Goal: Transaction & Acquisition: Purchase product/service

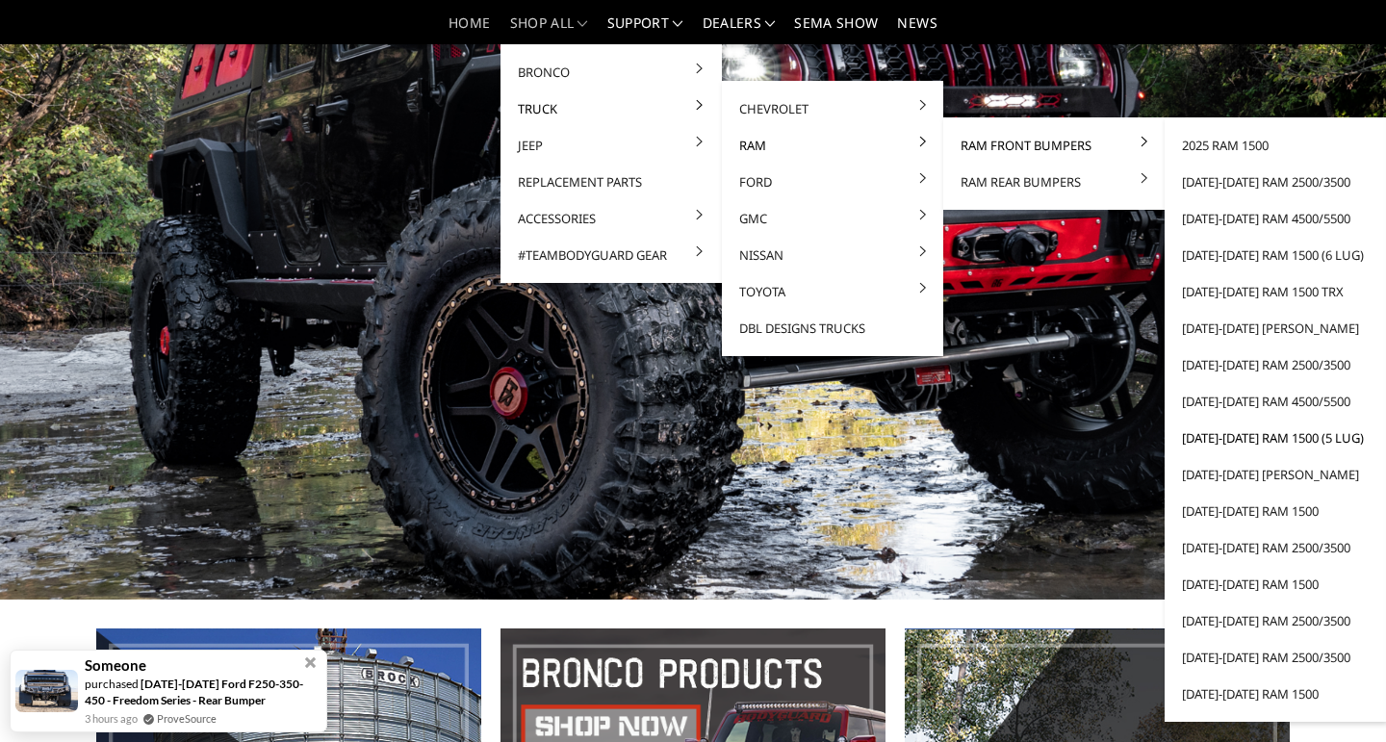
scroll to position [111, 0]
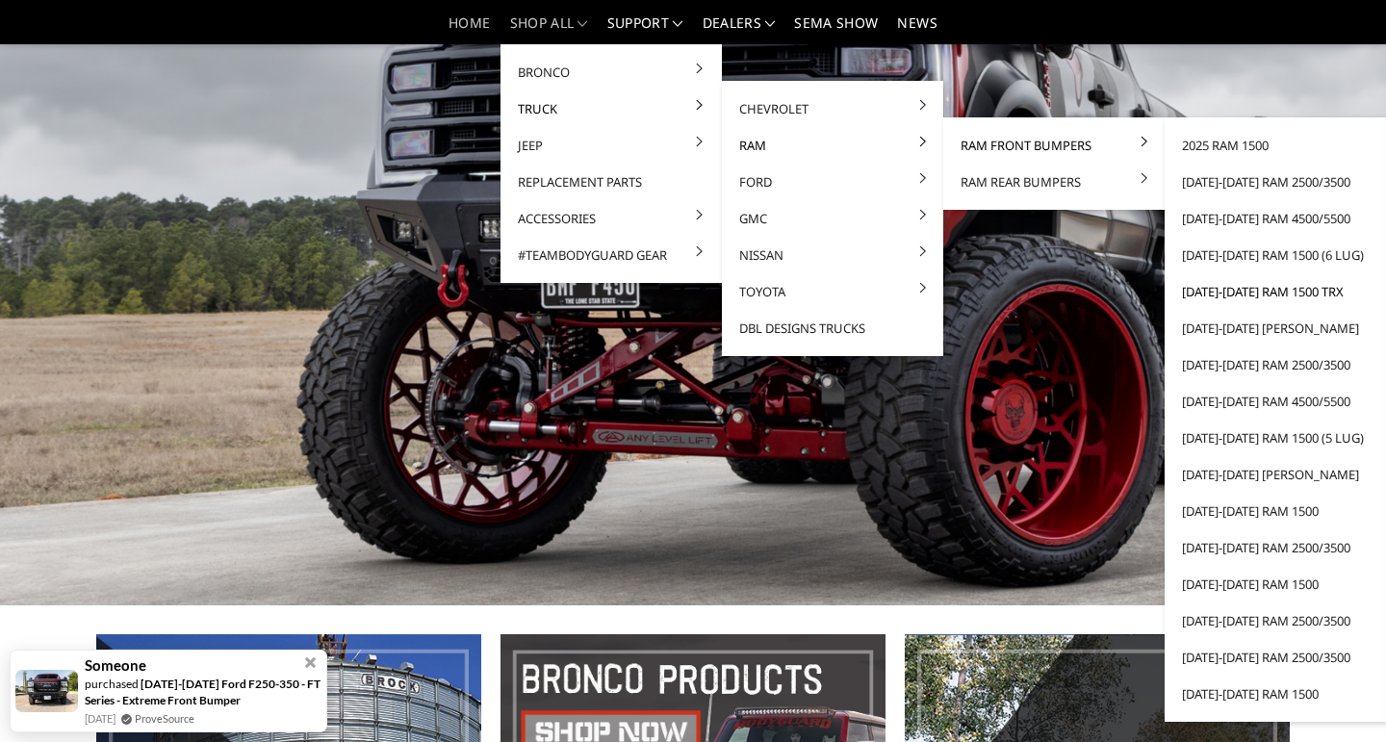
click at [1249, 294] on link "[DATE]-[DATE] Ram 1500 TRX" at bounding box center [1276, 291] width 206 height 37
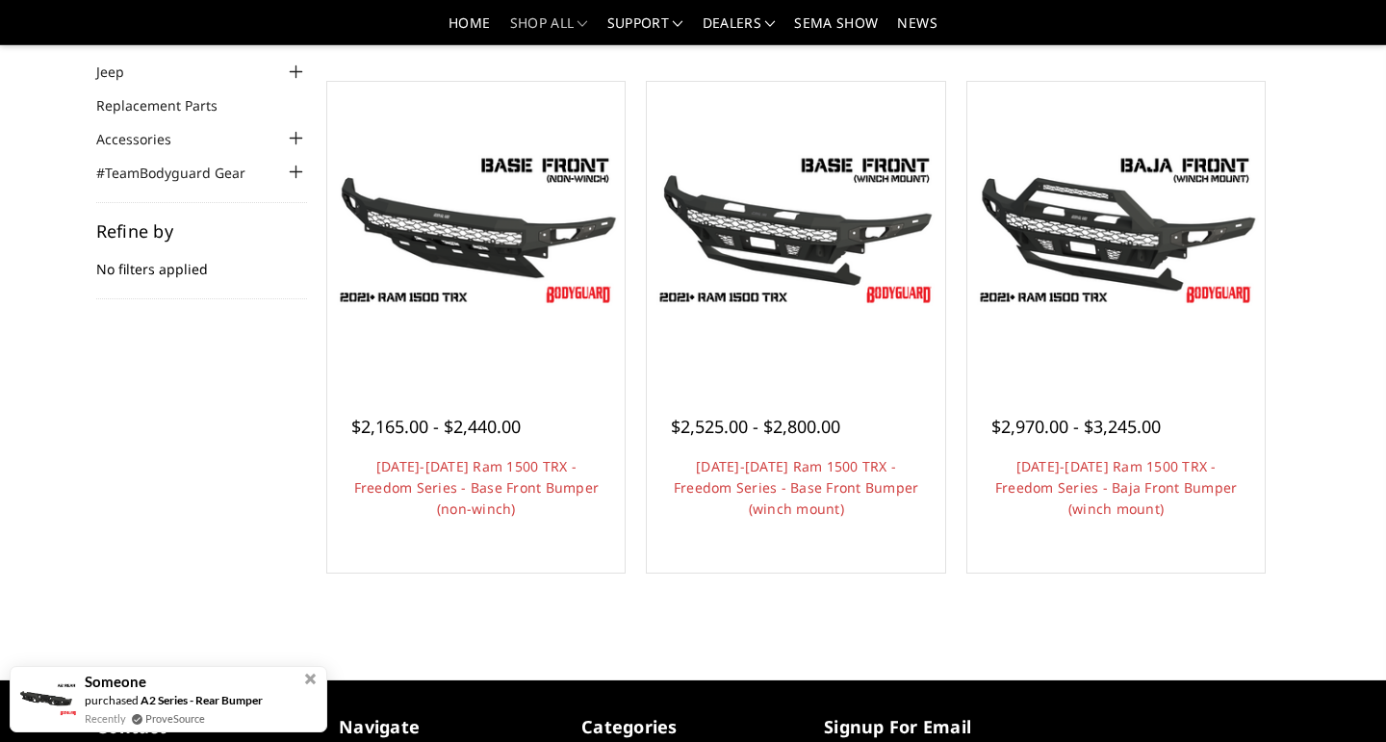
scroll to position [157, 0]
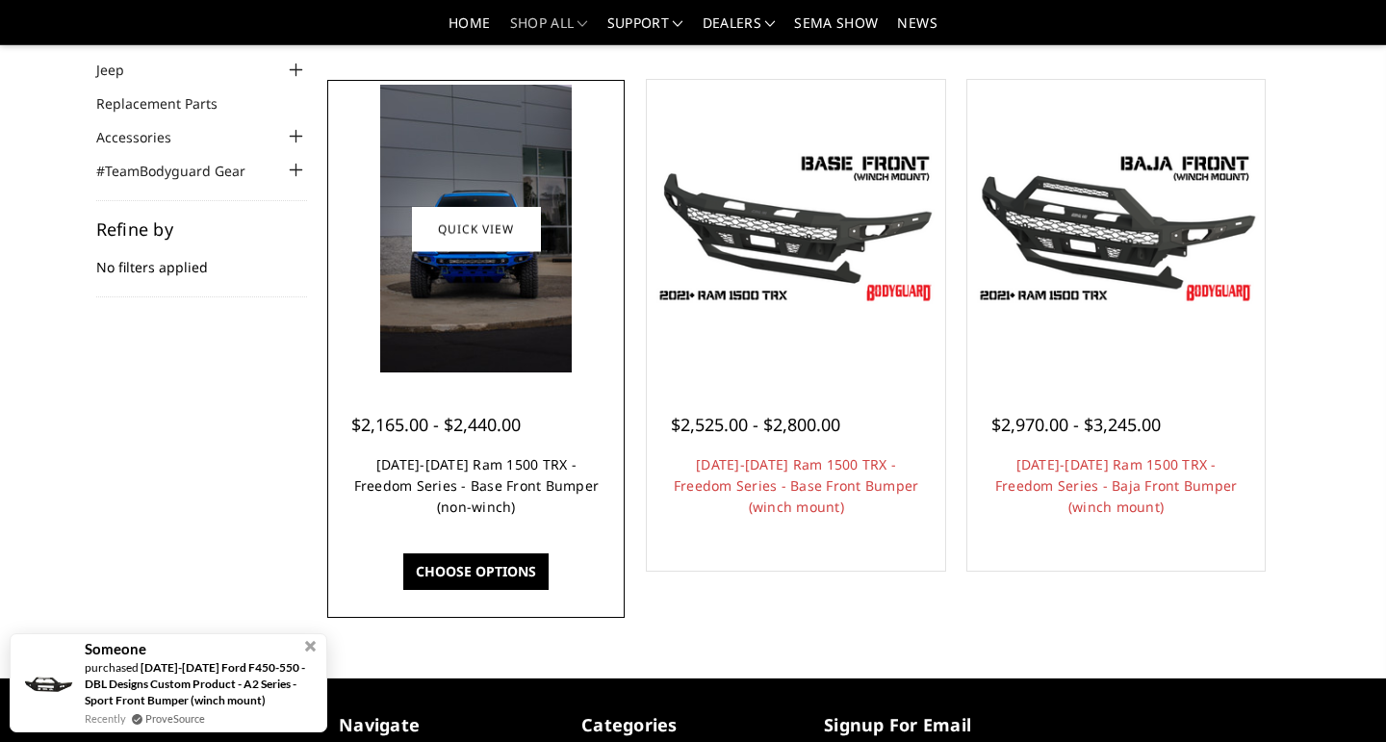
click at [456, 496] on link "[DATE]-[DATE] Ram 1500 TRX - Freedom Series - Base Front Bumper (non-winch)" at bounding box center [477, 485] width 246 height 61
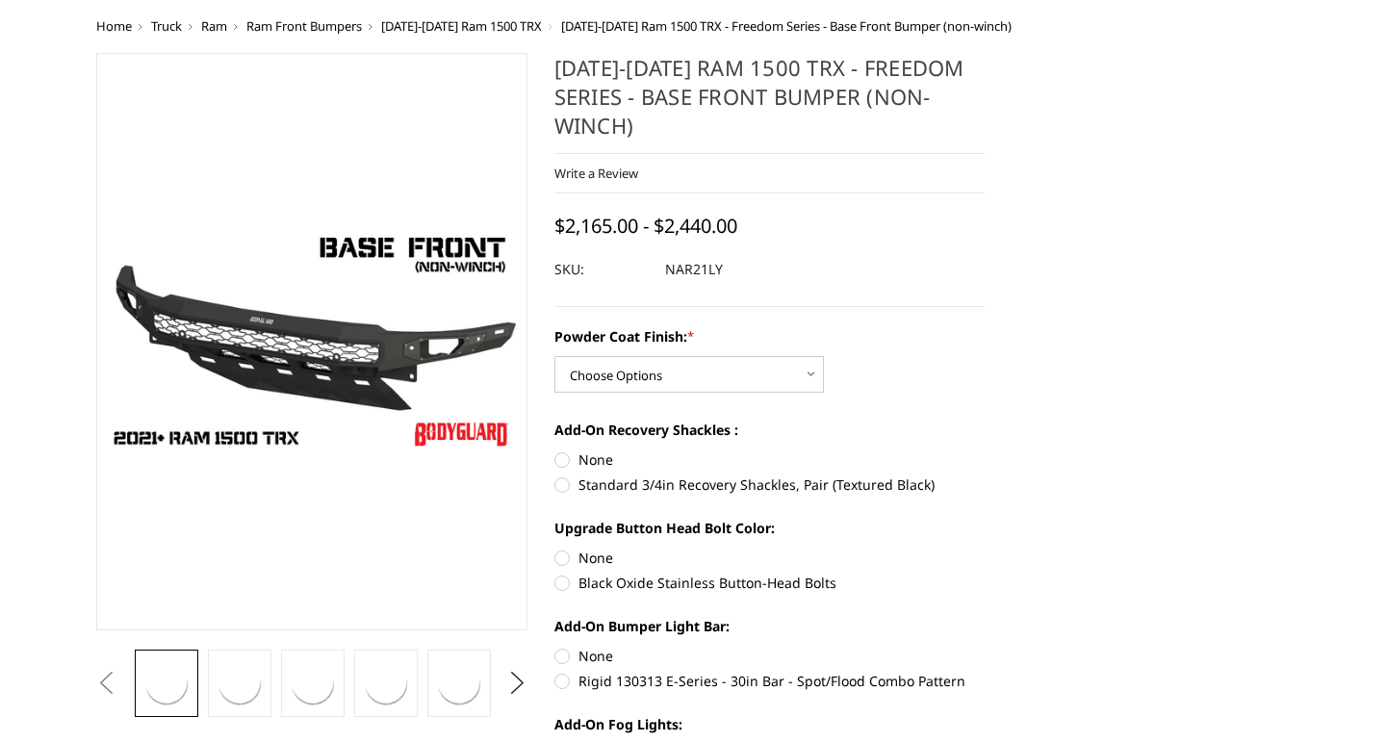
click at [311, 377] on img at bounding box center [312, 342] width 420 height 236
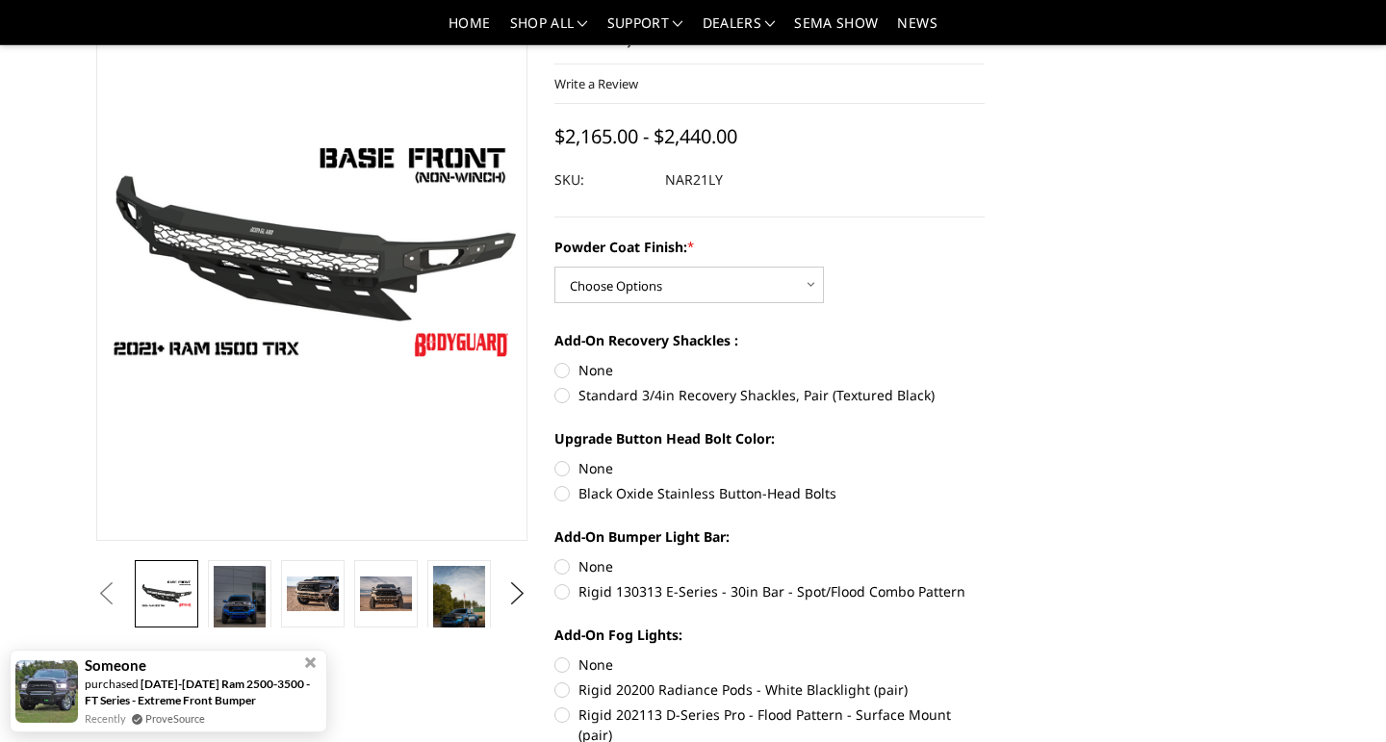
scroll to position [161, 0]
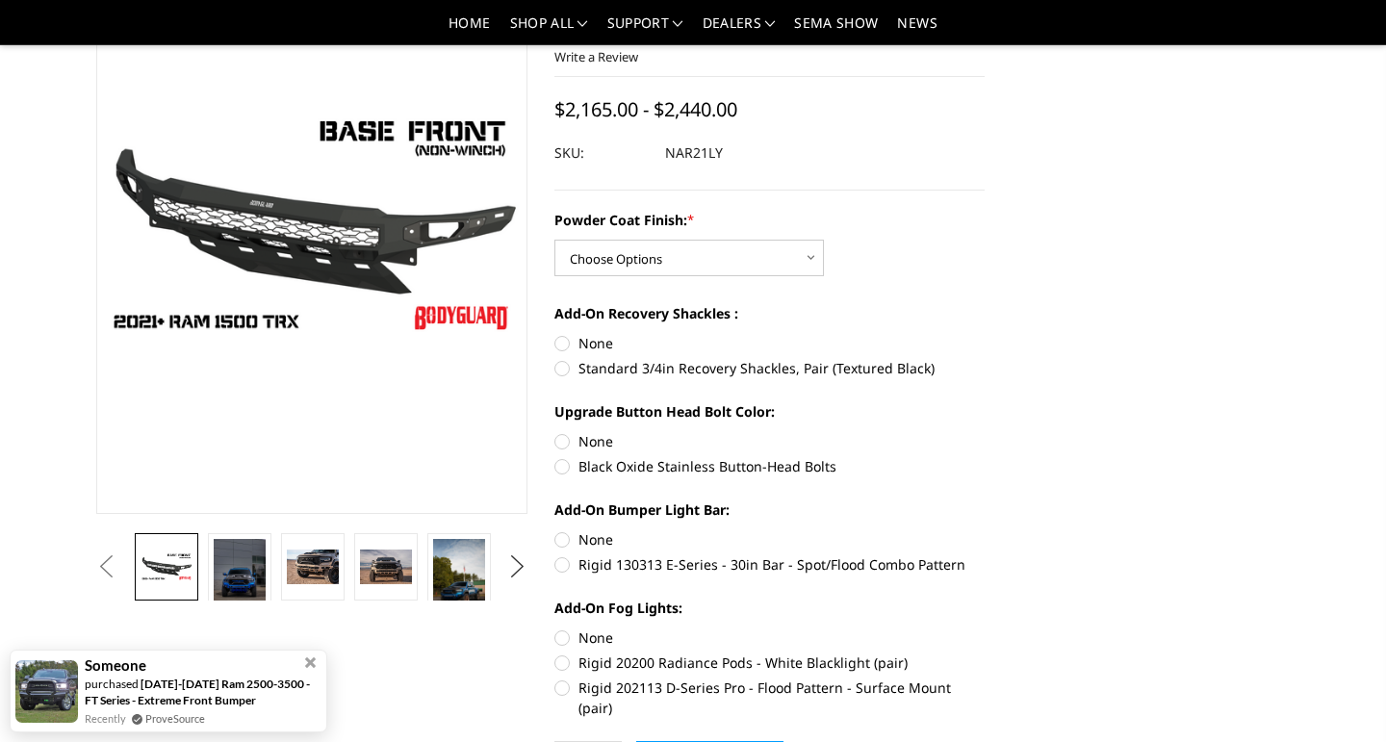
click at [517, 563] on button "Next" at bounding box center [517, 567] width 29 height 29
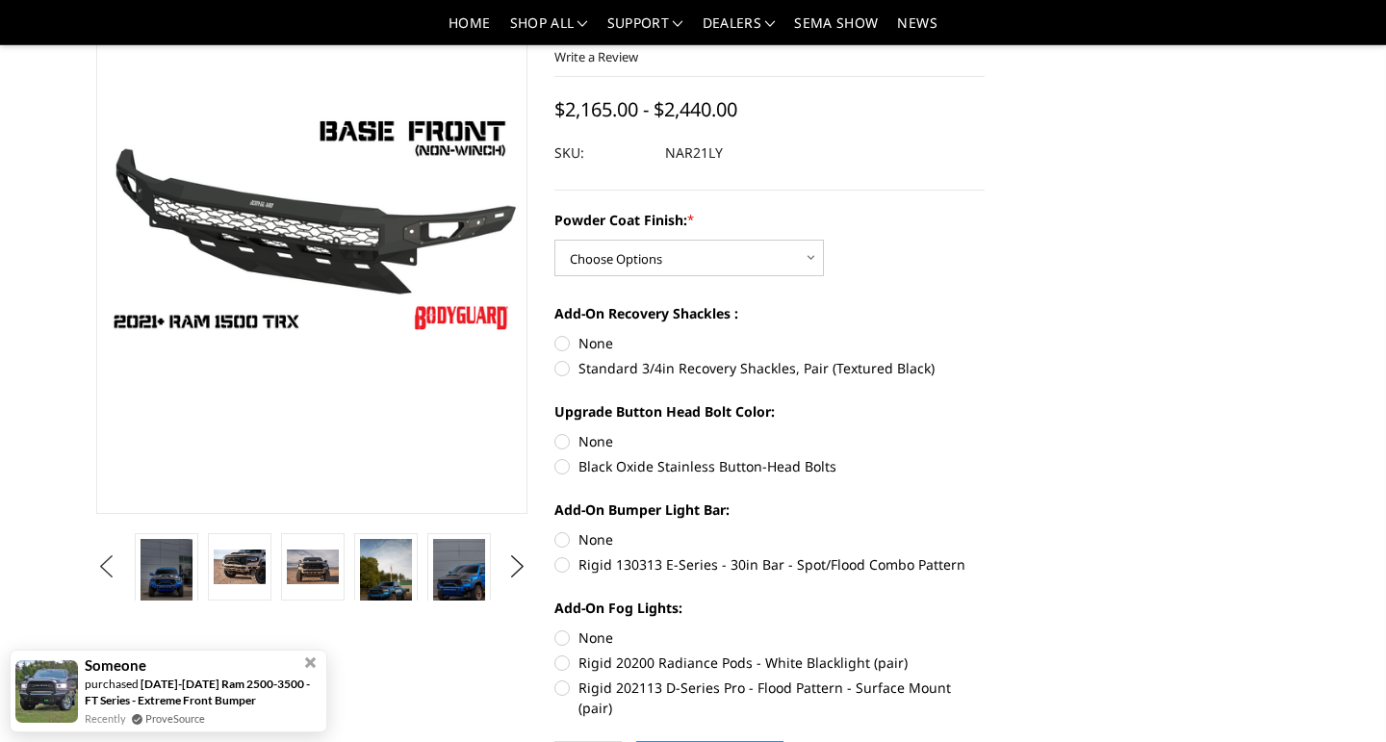
click at [120, 565] on button "Previous" at bounding box center [105, 567] width 29 height 29
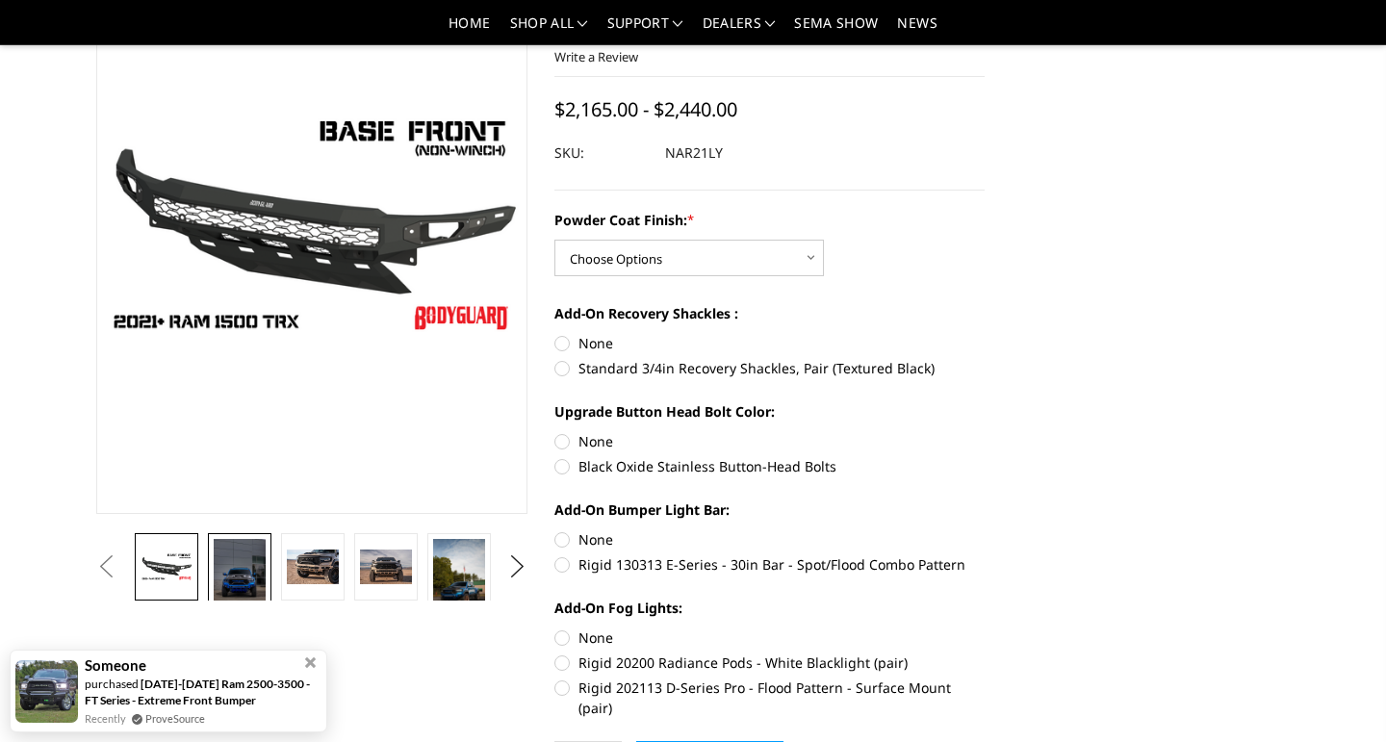
click at [236, 566] on img at bounding box center [240, 578] width 52 height 78
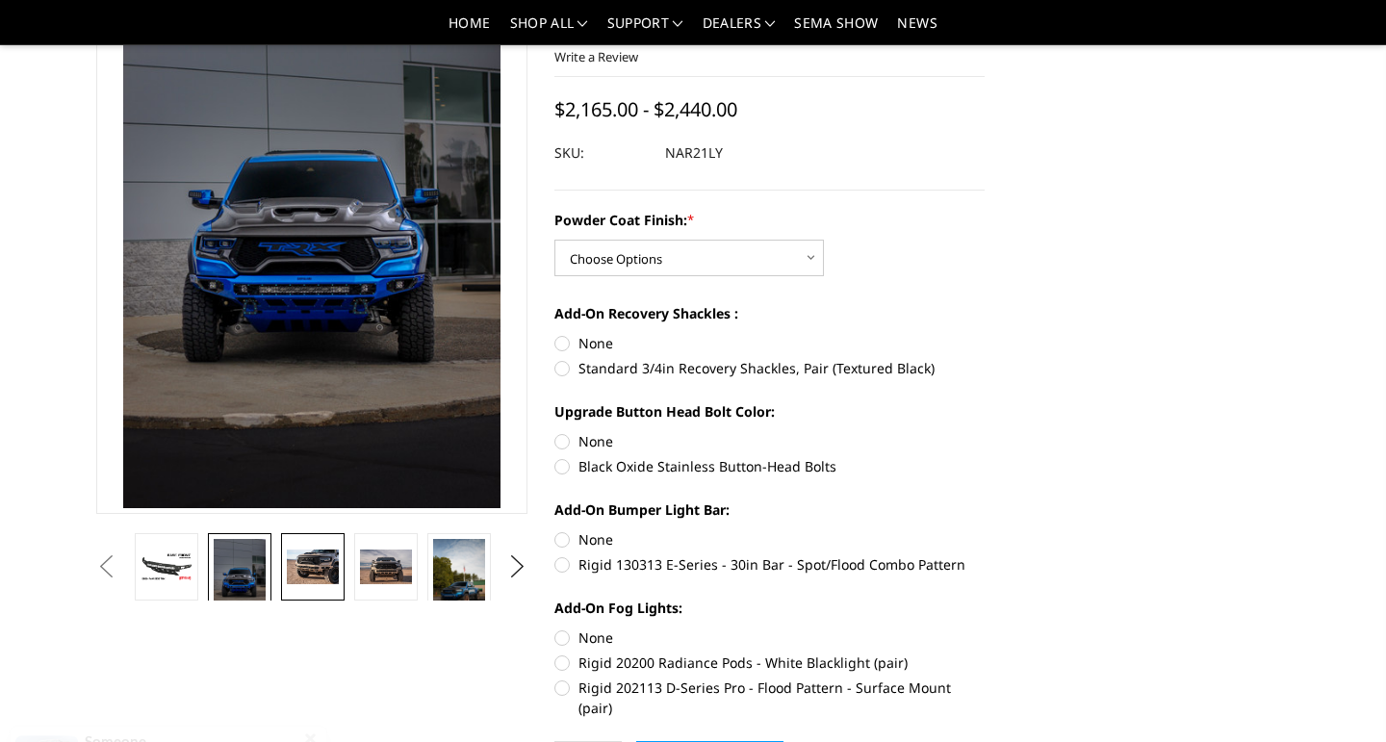
click at [313, 566] on img at bounding box center [313, 567] width 52 height 35
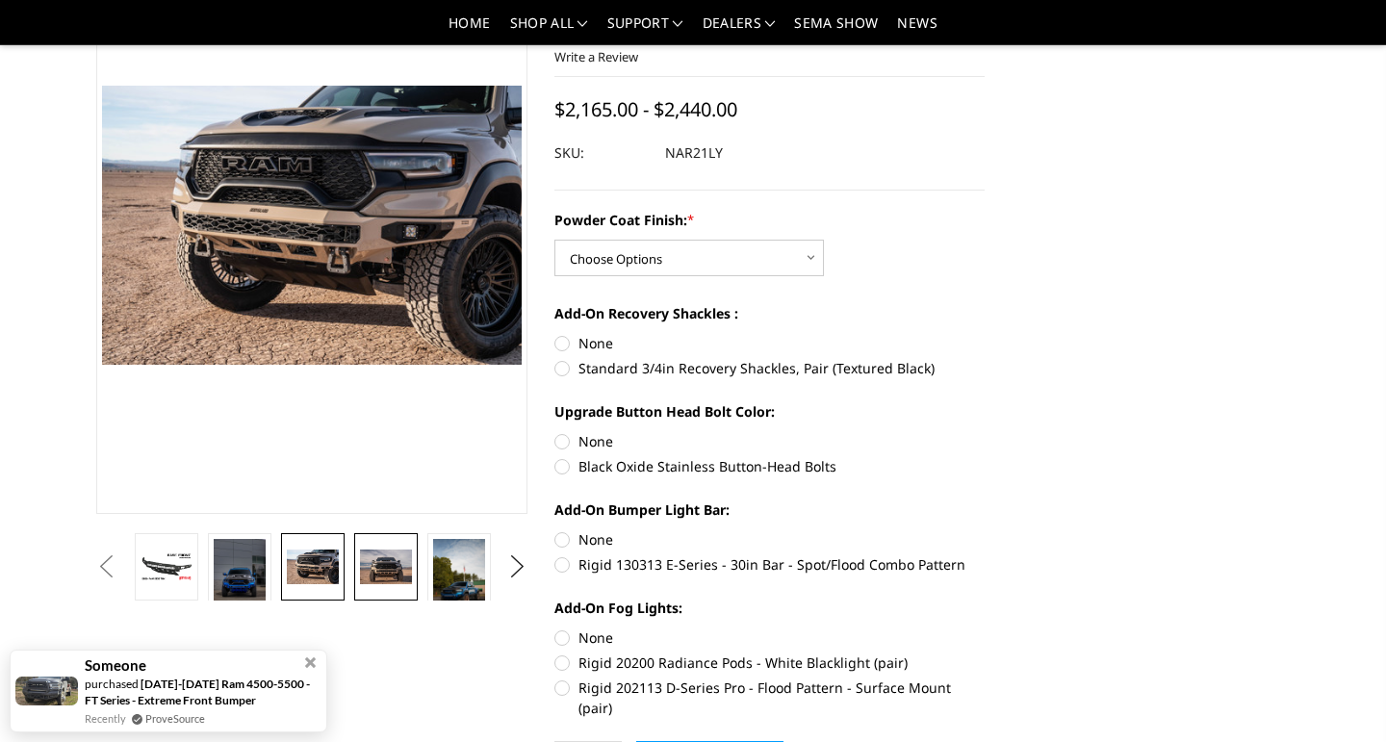
click at [368, 565] on img at bounding box center [386, 567] width 52 height 35
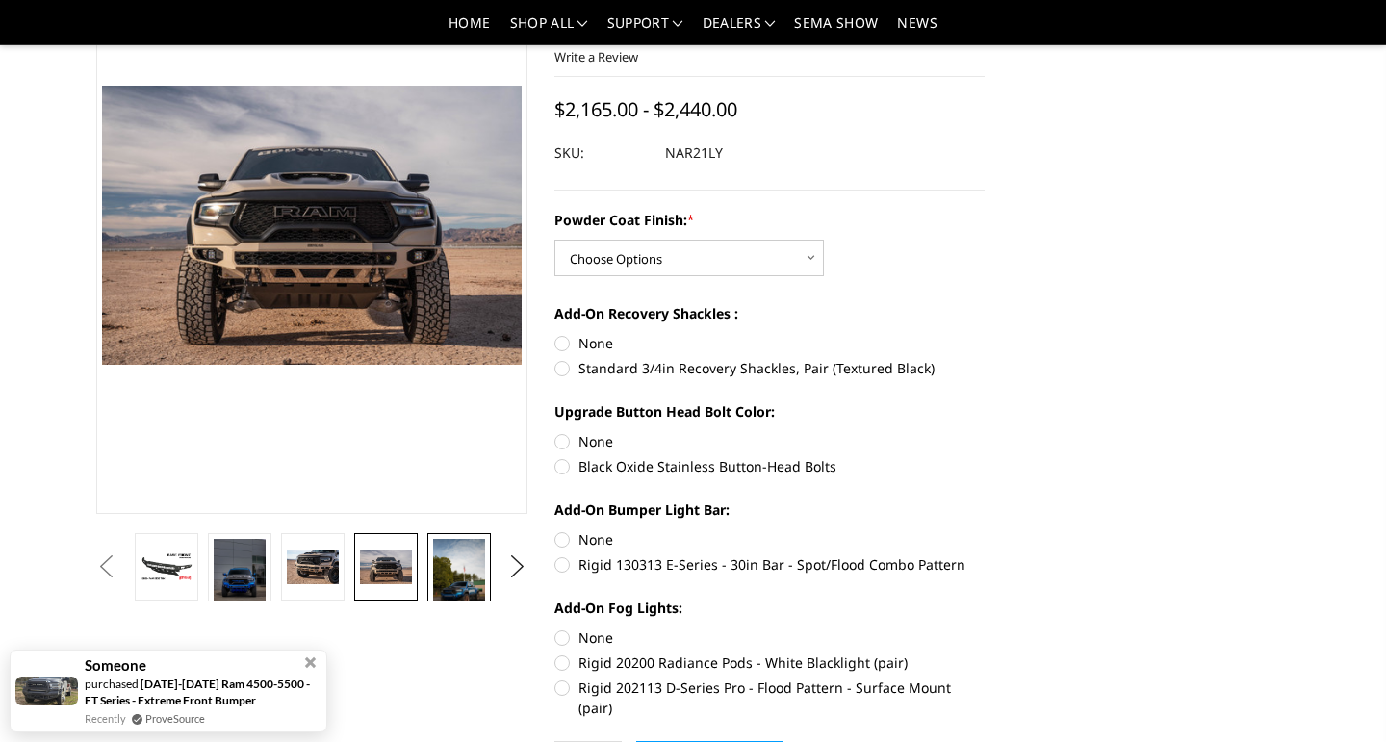
click at [438, 575] on img at bounding box center [459, 585] width 52 height 92
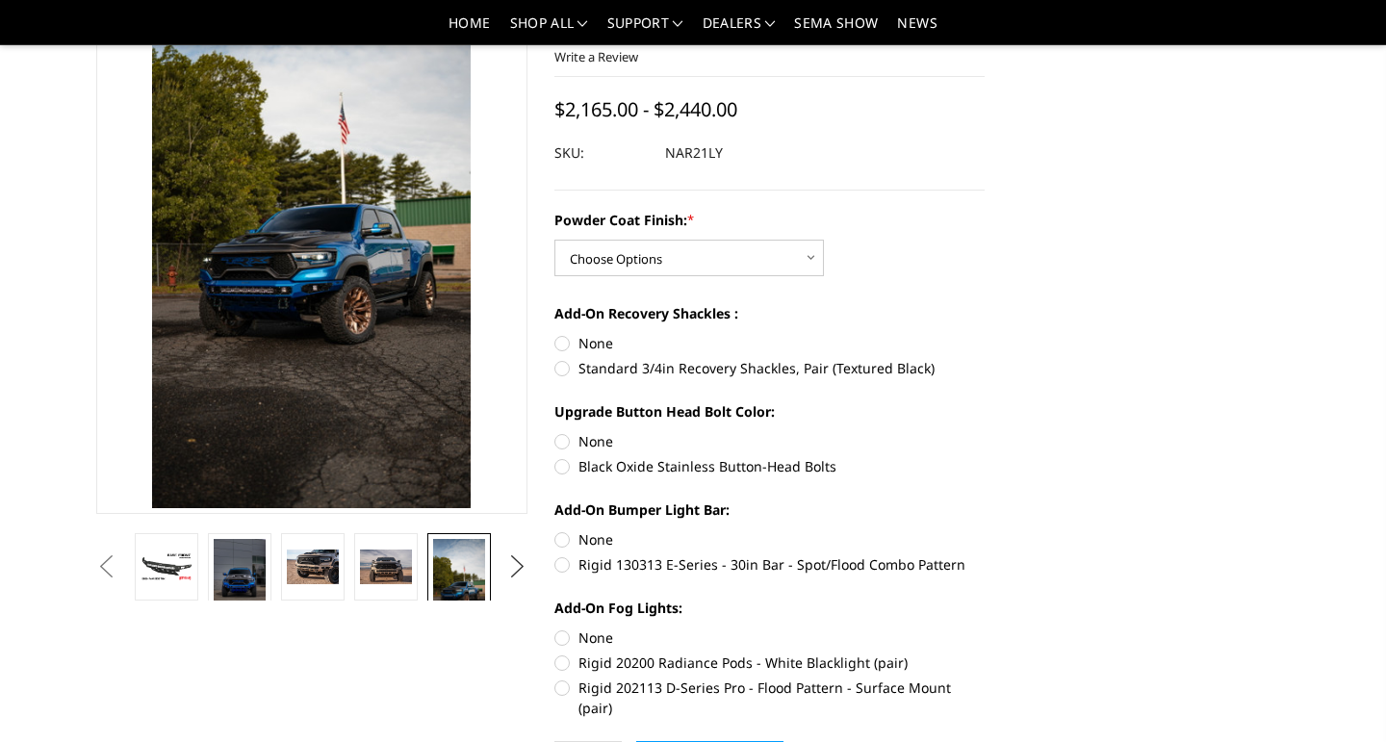
click at [522, 565] on button "Next" at bounding box center [517, 567] width 29 height 29
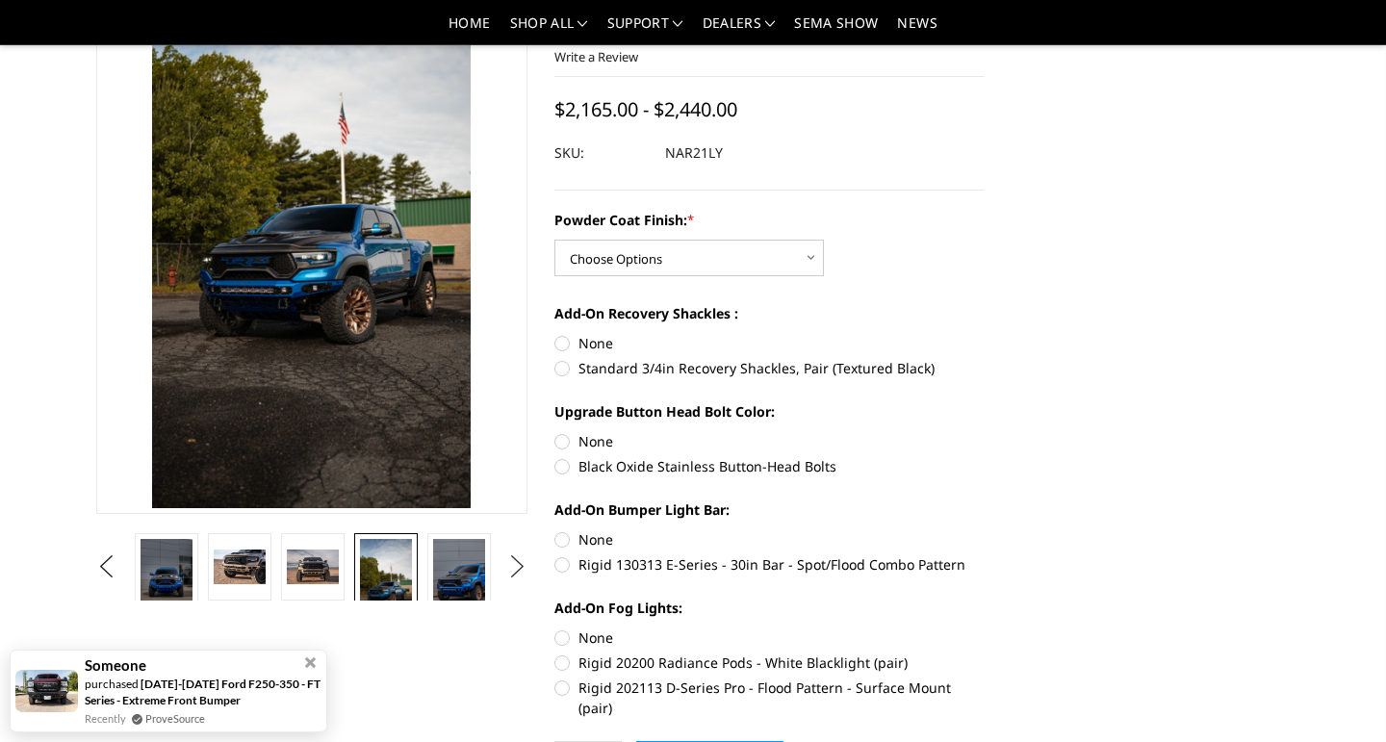
click at [522, 565] on button "Next" at bounding box center [517, 567] width 29 height 29
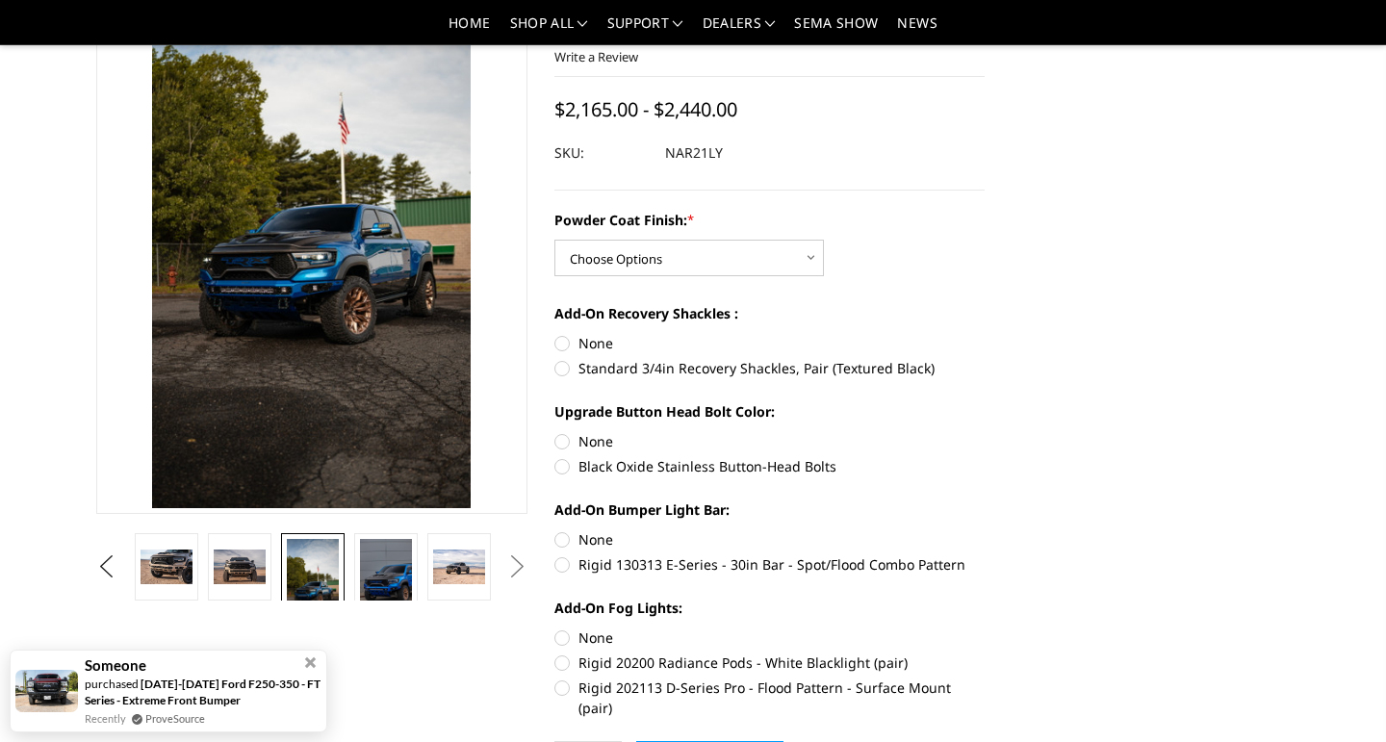
click at [522, 565] on button "Next" at bounding box center [517, 567] width 29 height 29
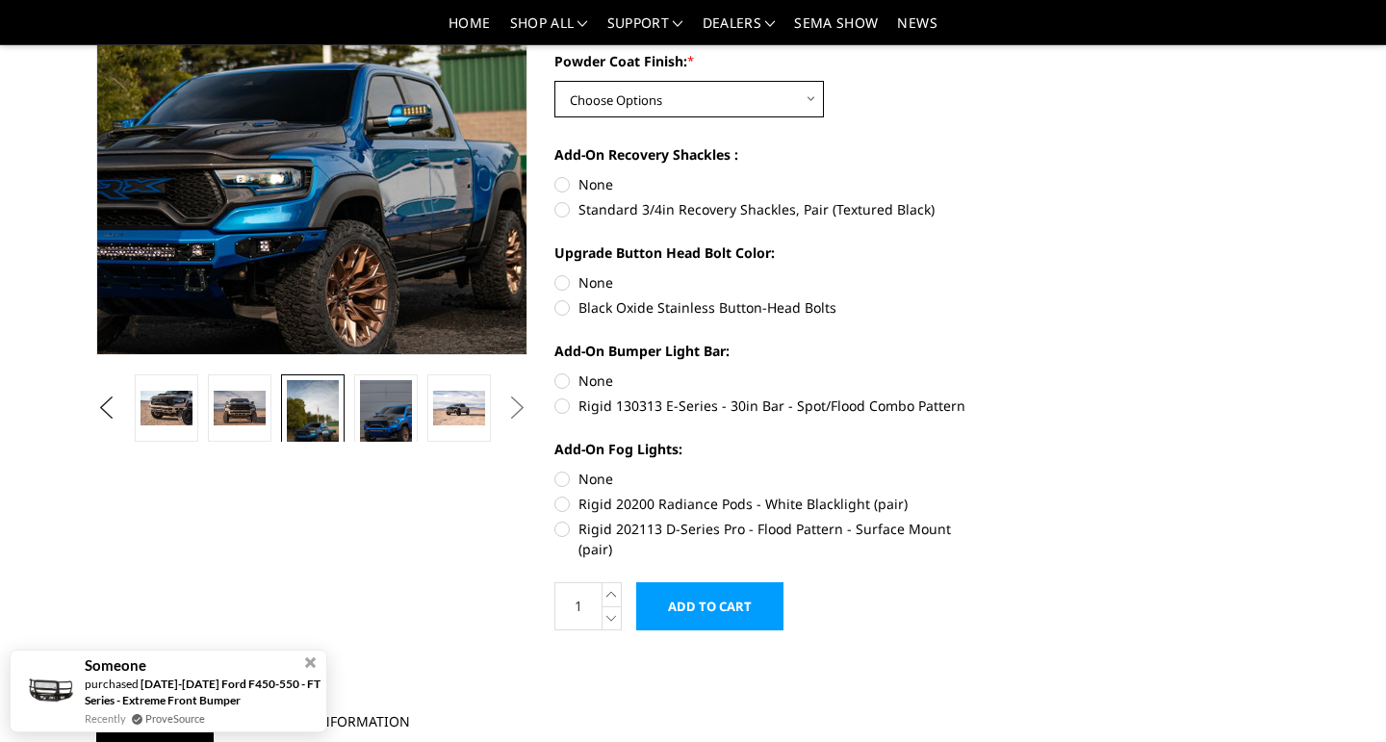
scroll to position [321, 0]
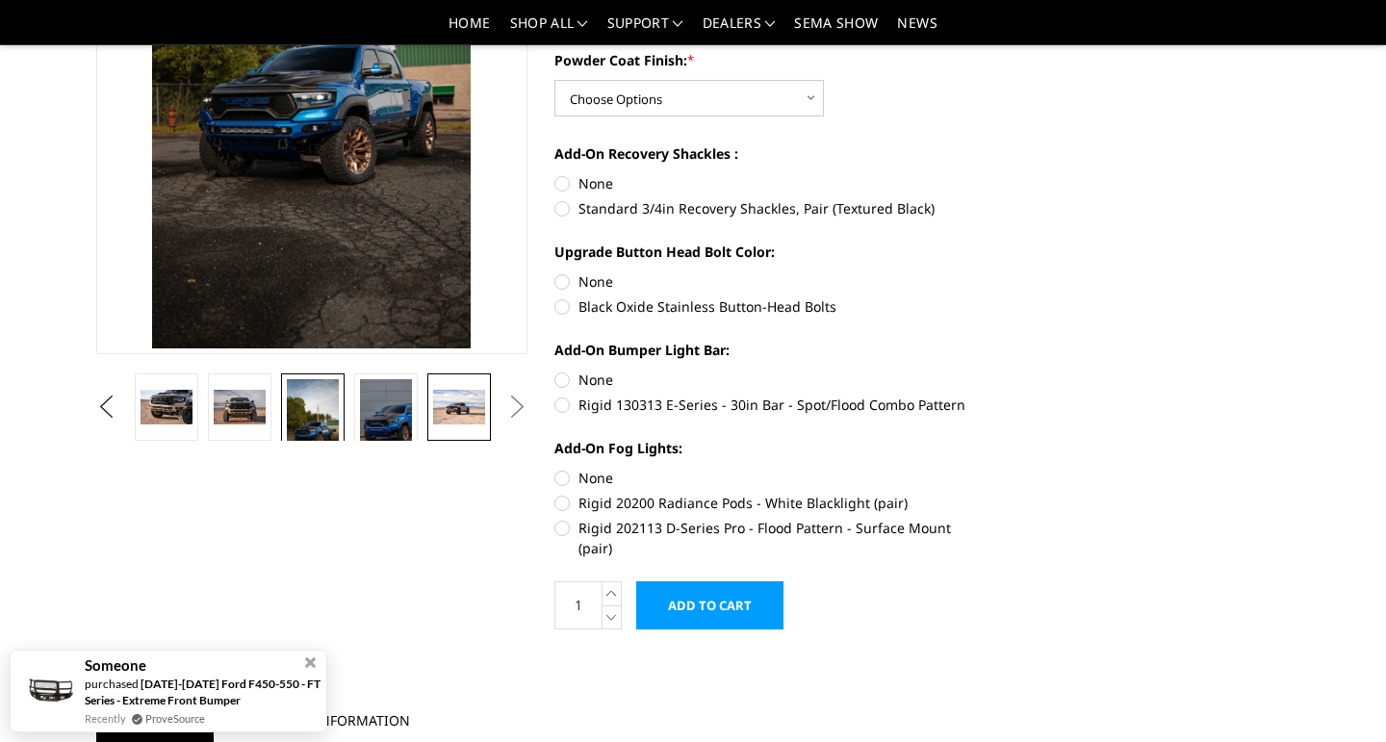
click at [459, 406] on img at bounding box center [459, 407] width 52 height 35
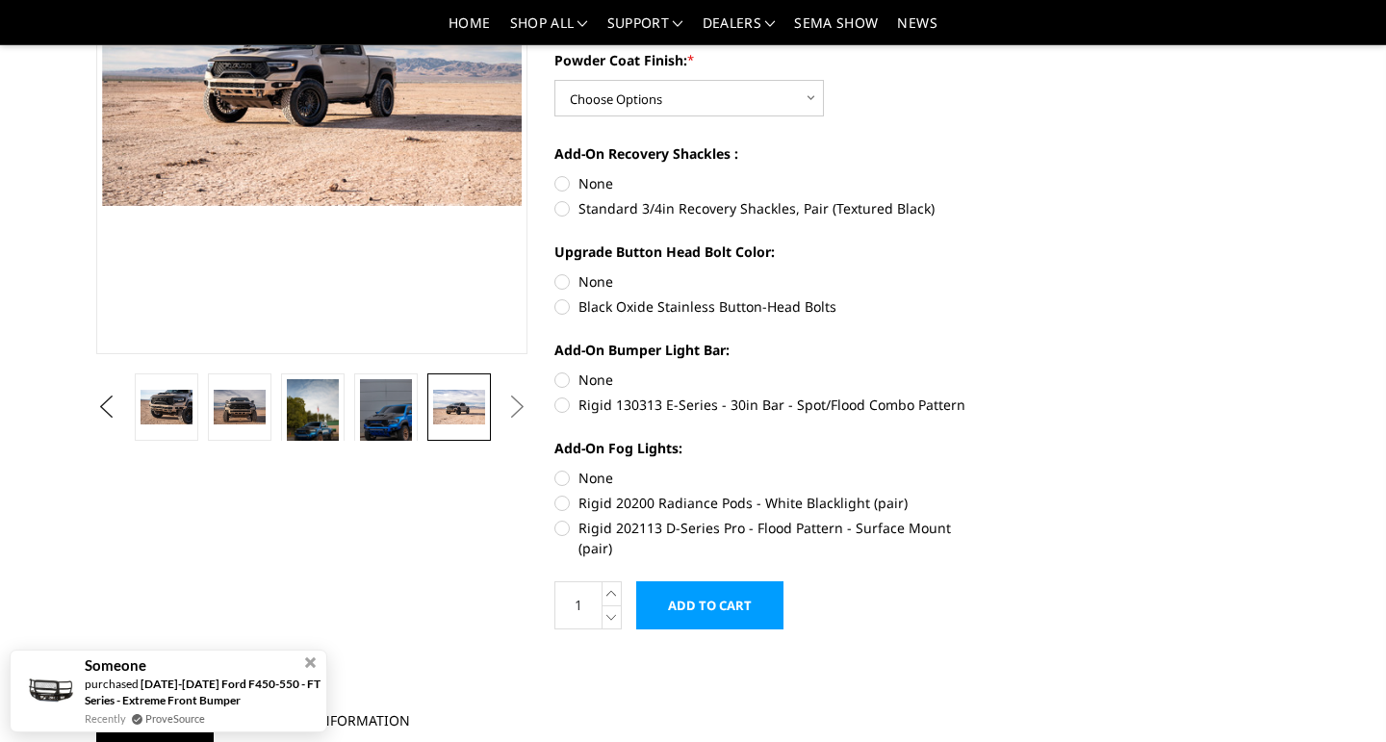
click at [514, 404] on button "Next" at bounding box center [517, 407] width 29 height 29
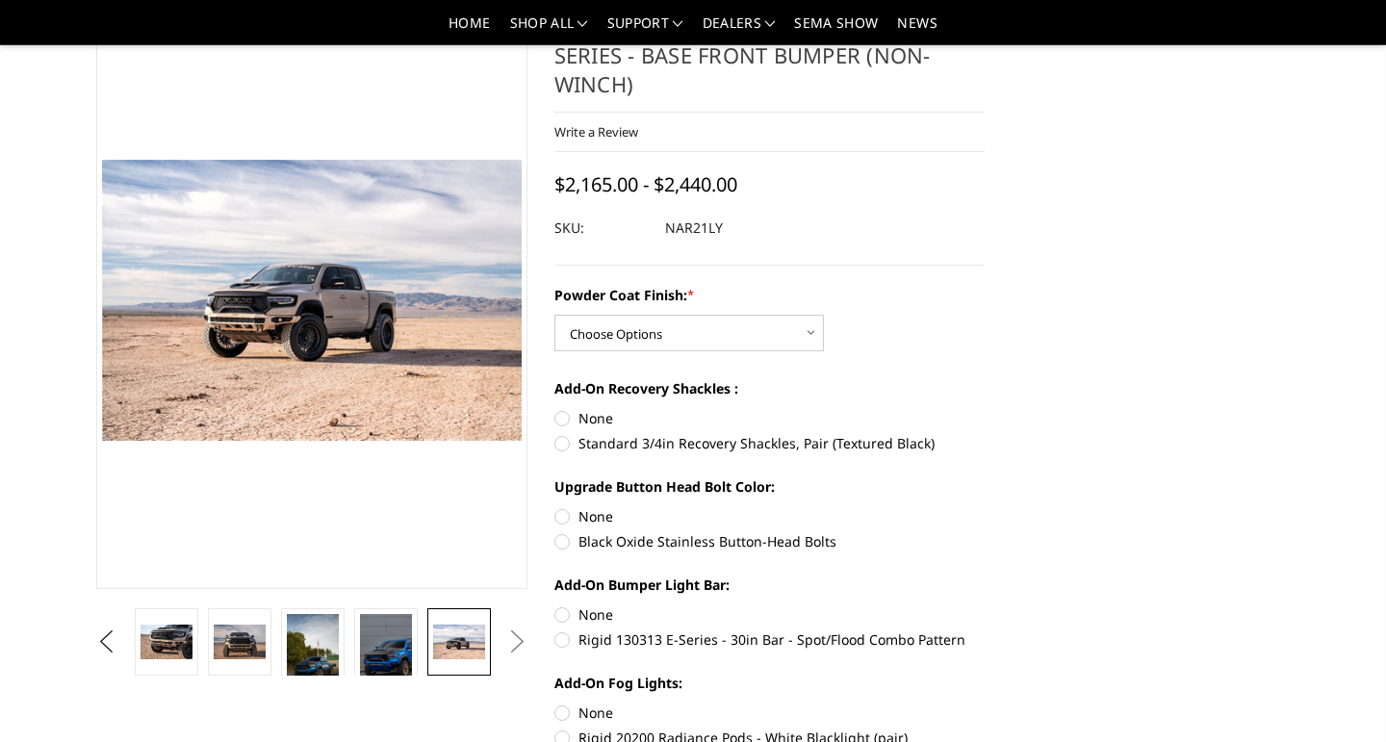
scroll to position [110, 0]
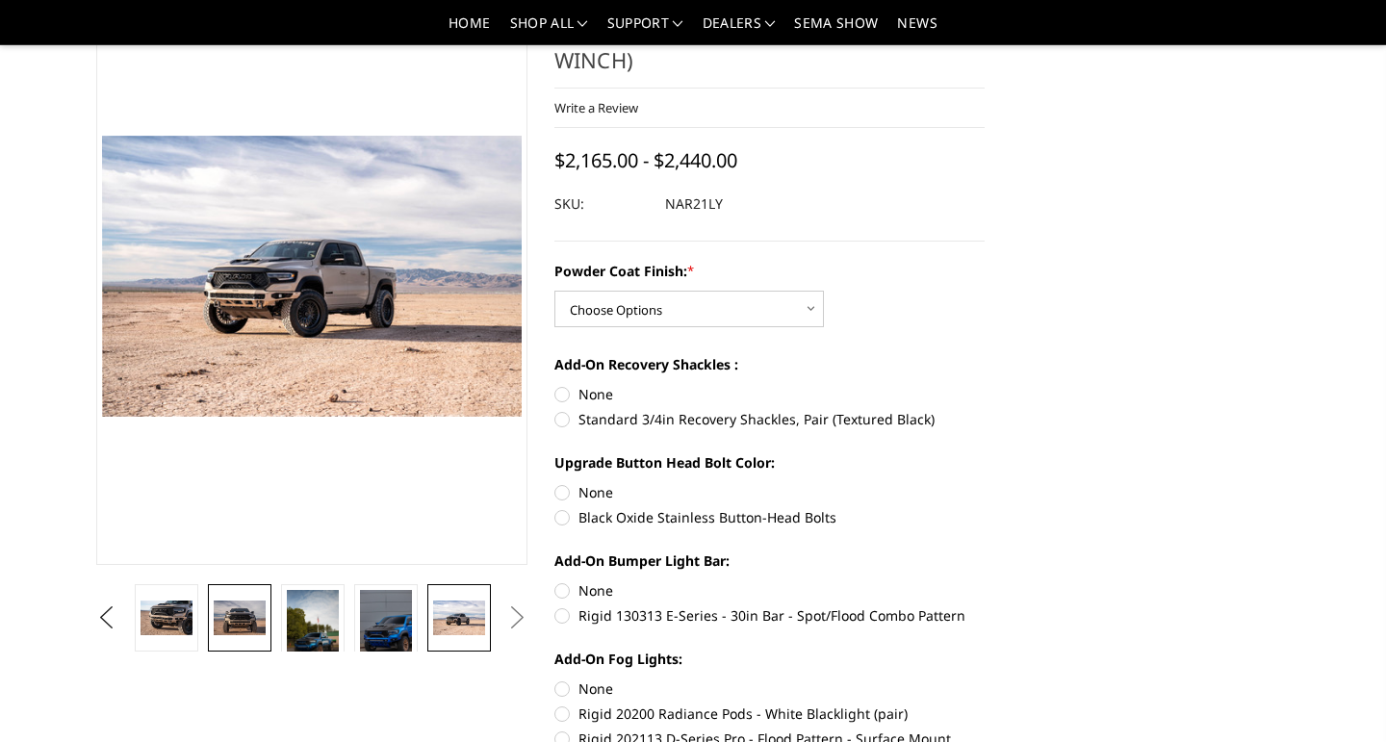
click at [238, 613] on img at bounding box center [240, 618] width 52 height 35
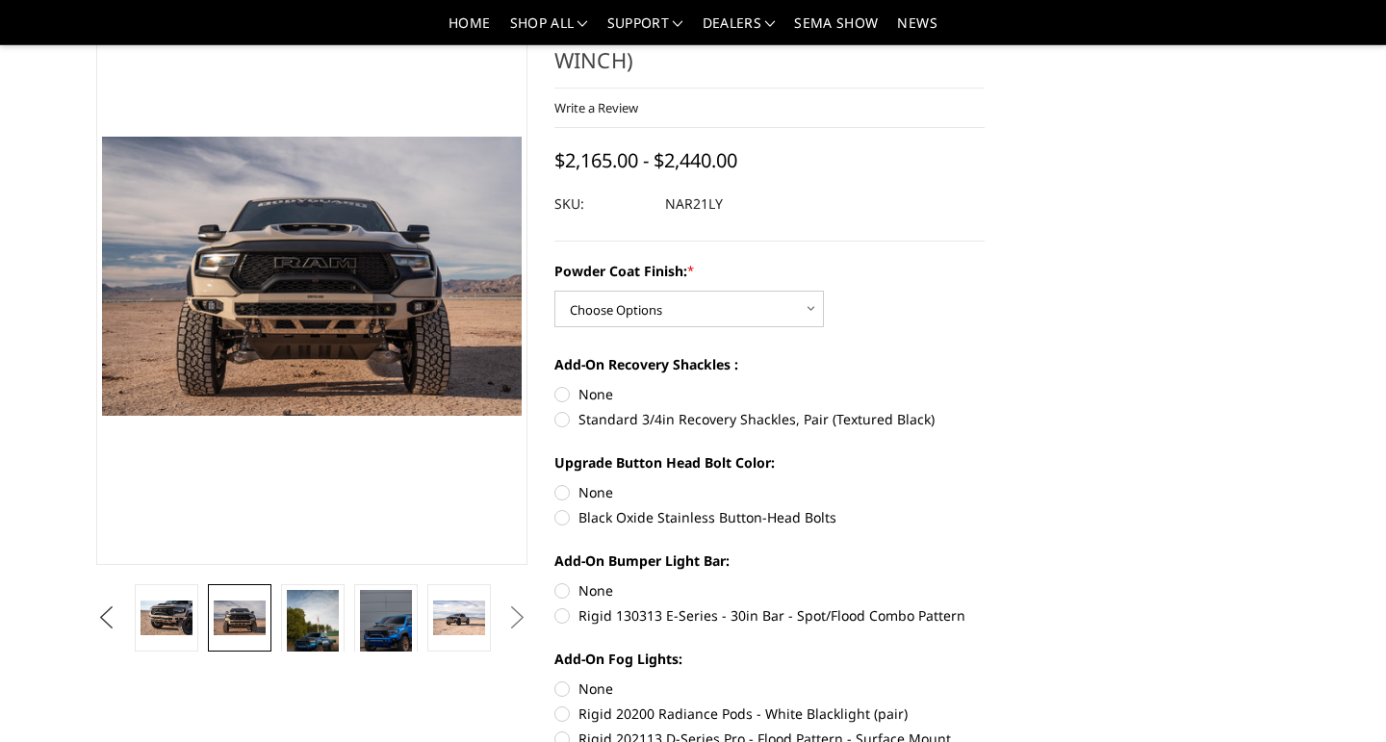
click at [103, 619] on button "Previous" at bounding box center [105, 618] width 29 height 29
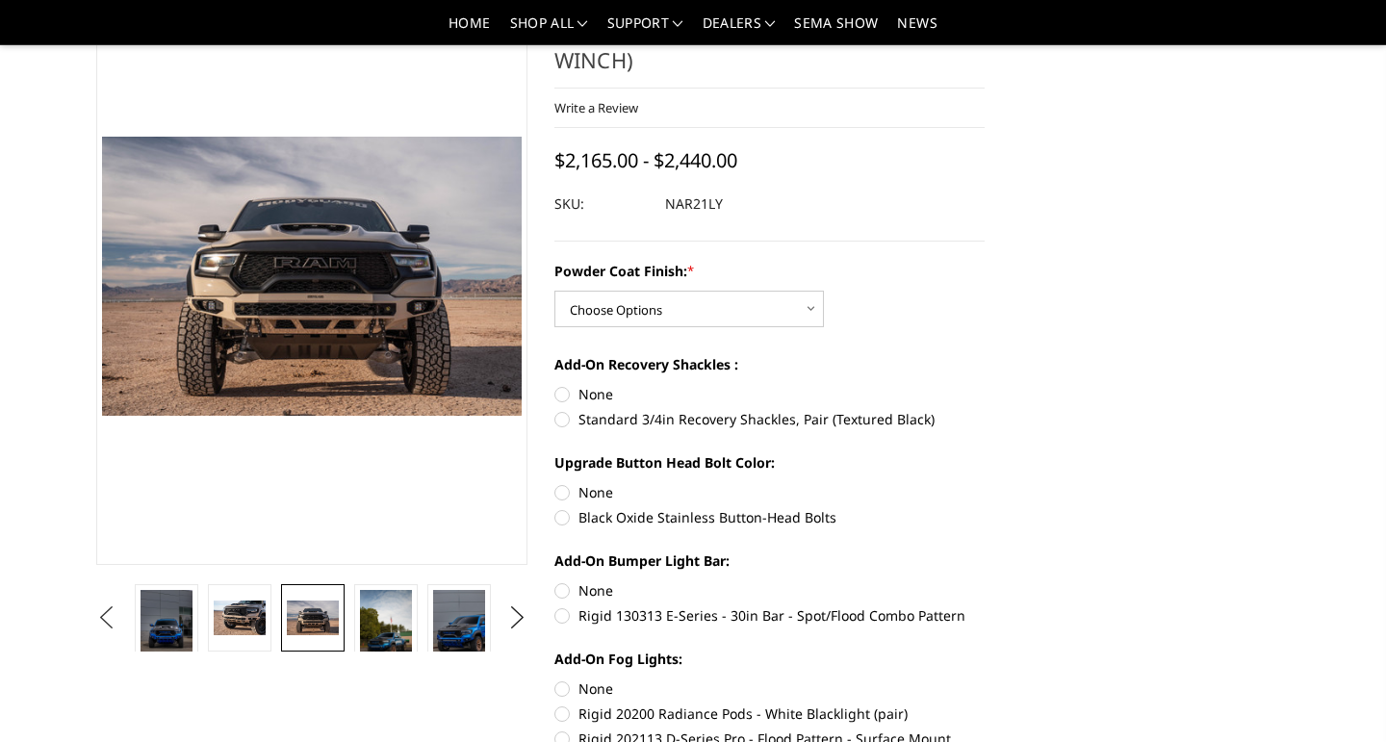
click at [103, 619] on button "Previous" at bounding box center [105, 618] width 29 height 29
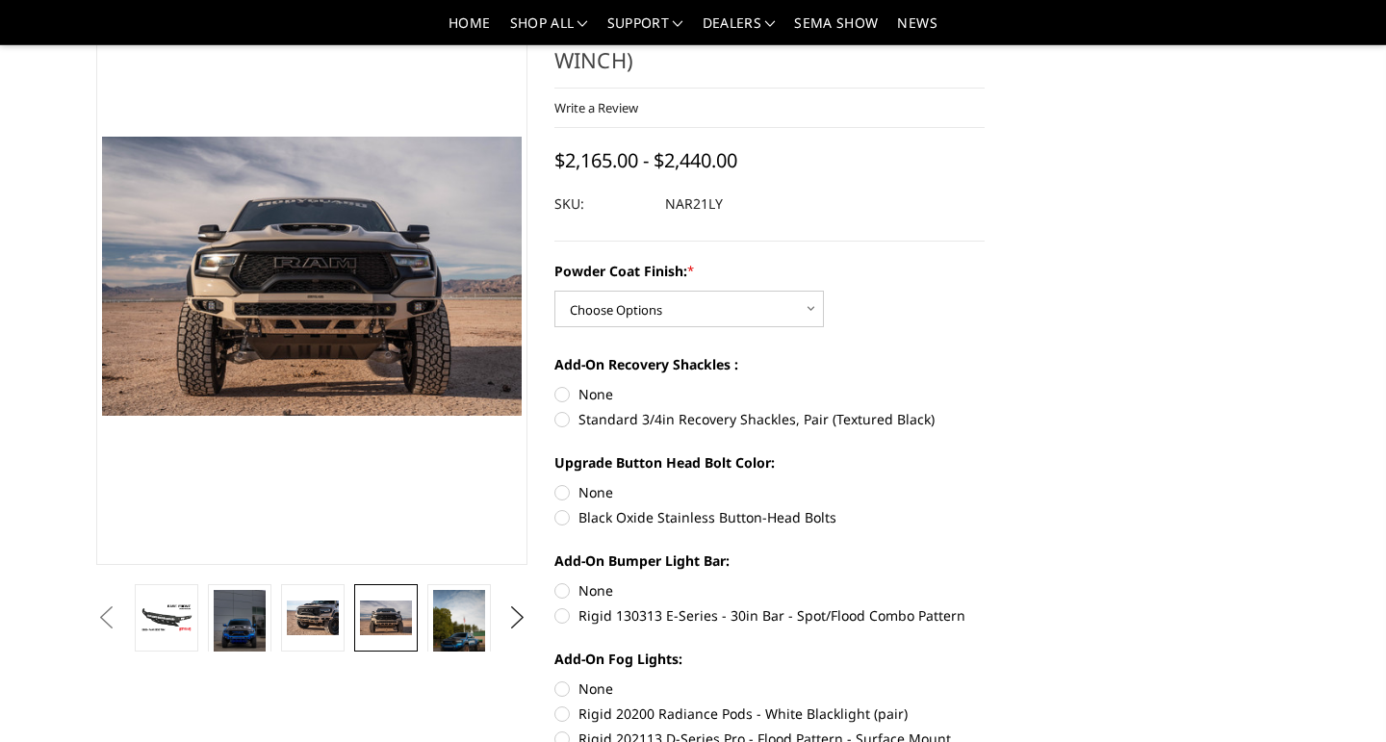
click at [103, 619] on button "Previous" at bounding box center [105, 618] width 29 height 29
click at [237, 612] on img at bounding box center [240, 629] width 52 height 78
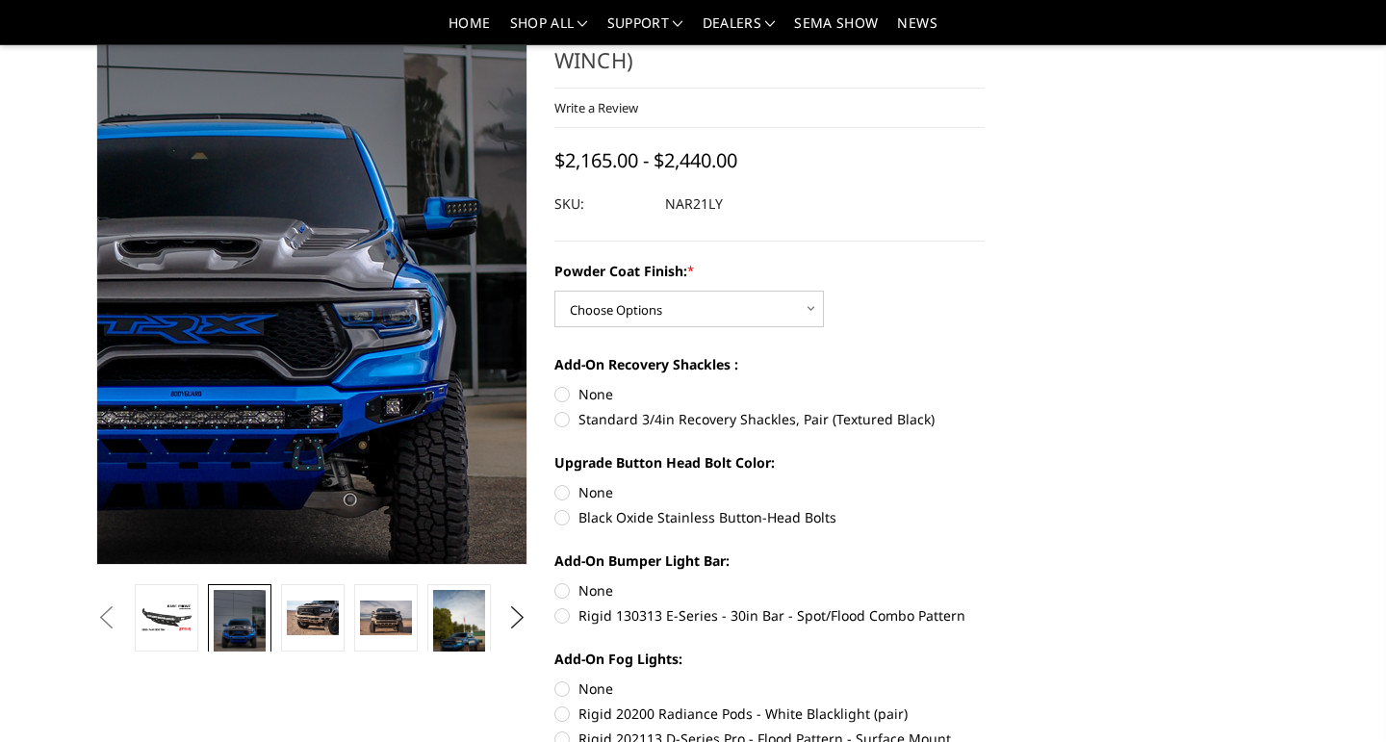
scroll to position [0, 0]
